Goal: Task Accomplishment & Management: Manage account settings

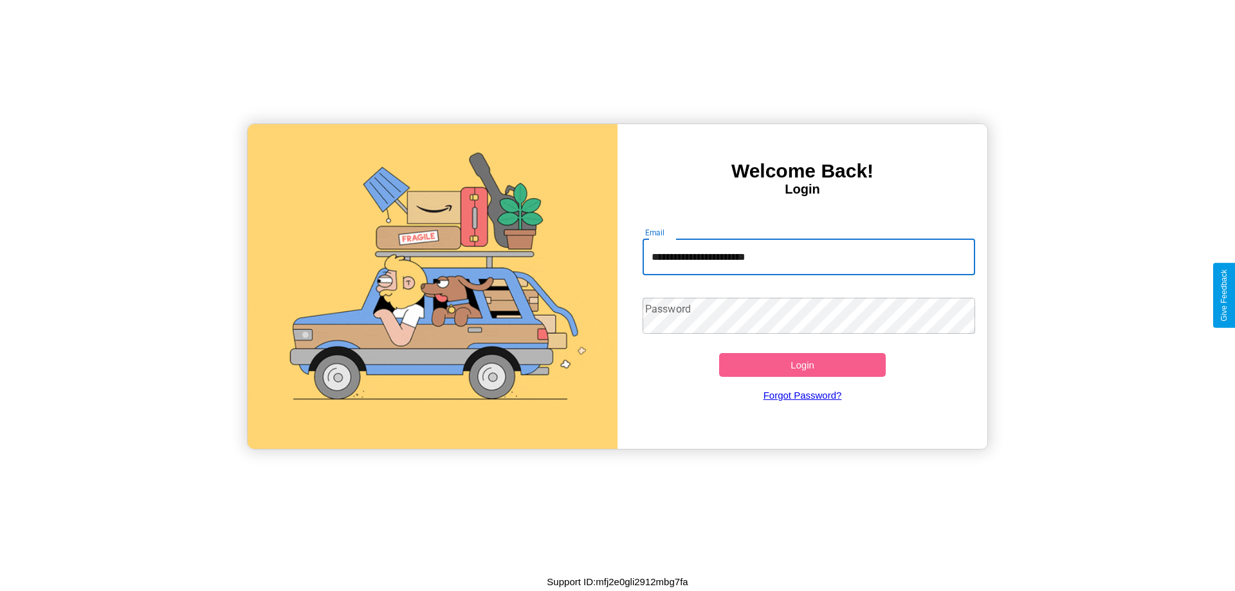
type input "**********"
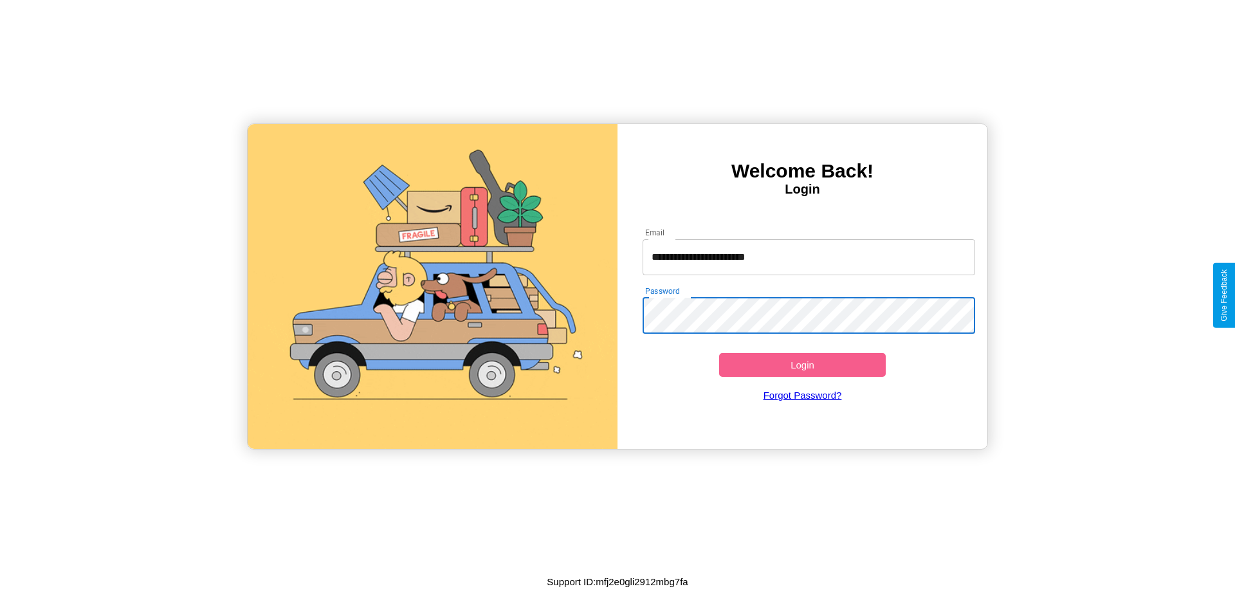
click at [802, 365] on button "Login" at bounding box center [802, 365] width 167 height 24
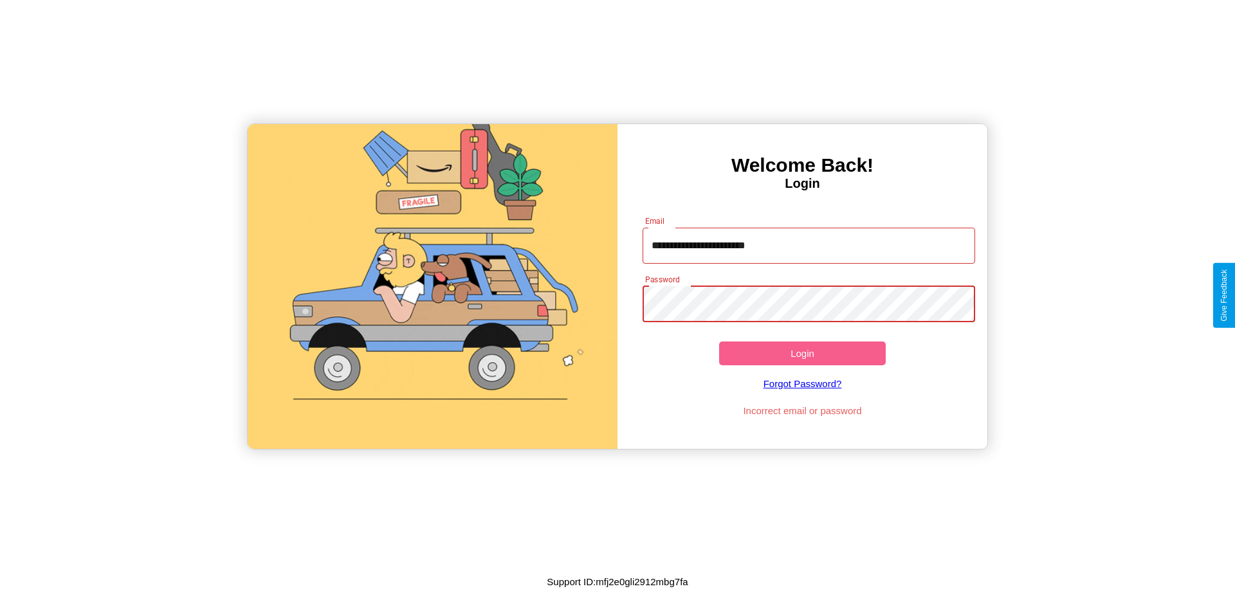
click at [802, 353] on button "Login" at bounding box center [802, 354] width 167 height 24
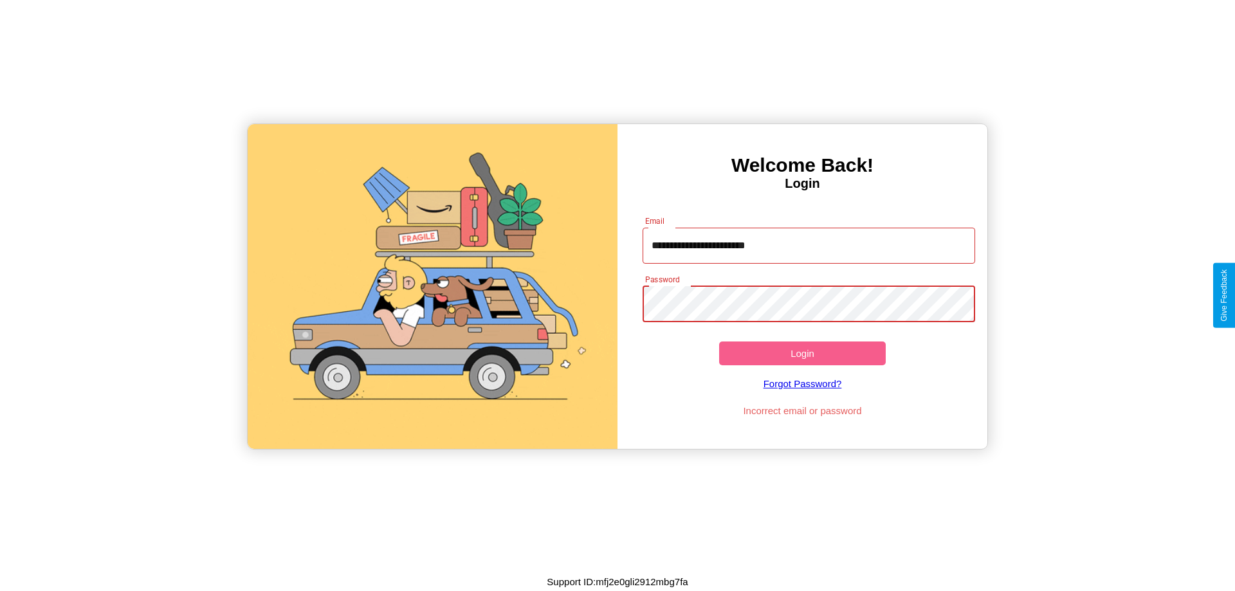
click at [802, 353] on button "Login" at bounding box center [802, 354] width 167 height 24
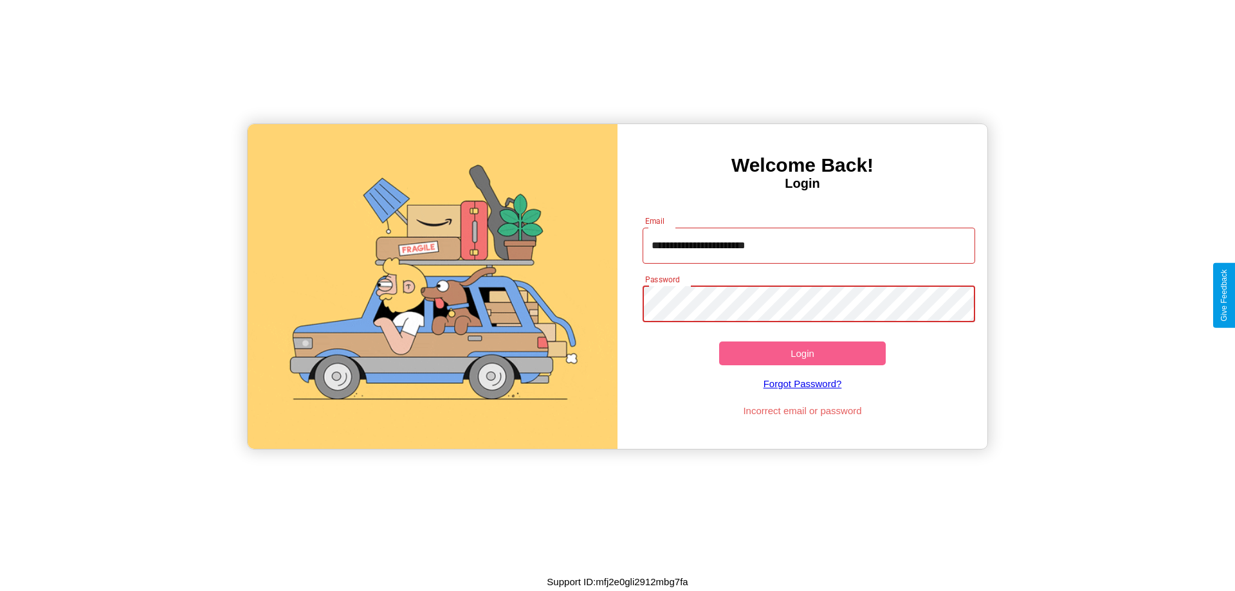
click at [802, 353] on button "Login" at bounding box center [802, 354] width 167 height 24
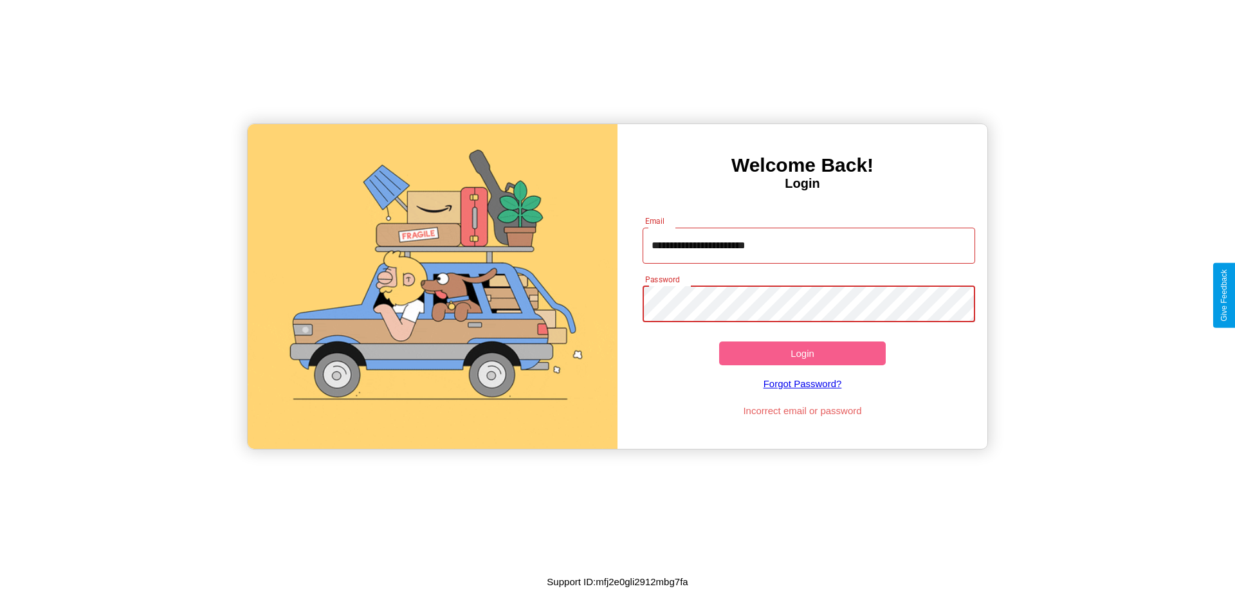
click at [802, 353] on button "Login" at bounding box center [802, 354] width 167 height 24
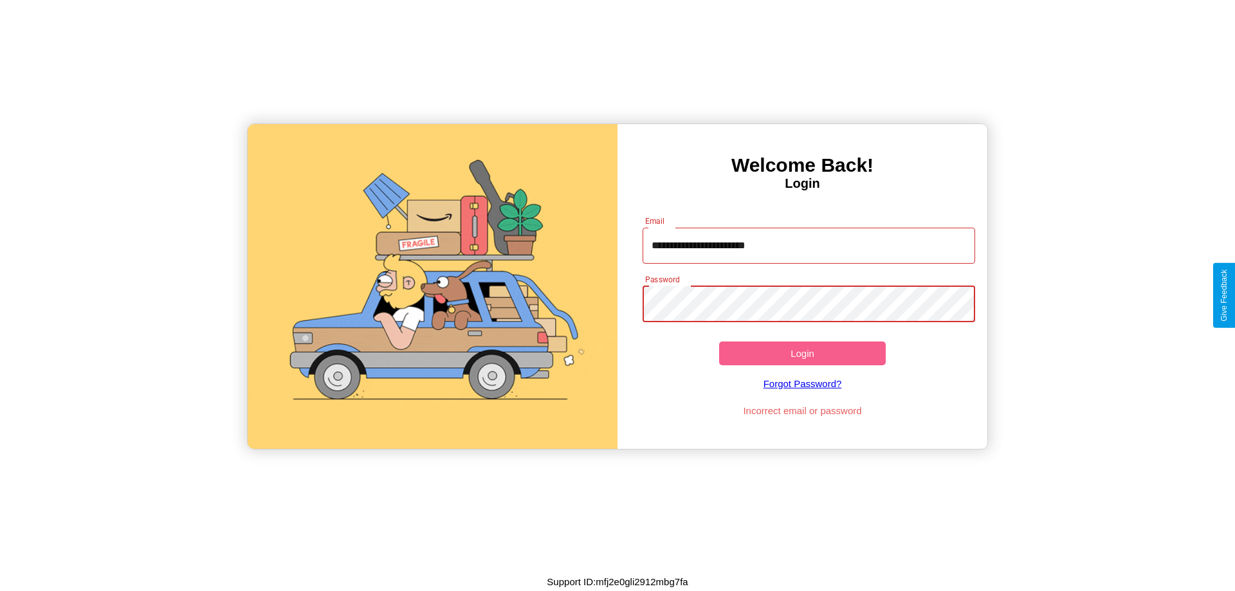
click at [802, 353] on button "Login" at bounding box center [802, 354] width 167 height 24
